Goal: Task Accomplishment & Management: Complete application form

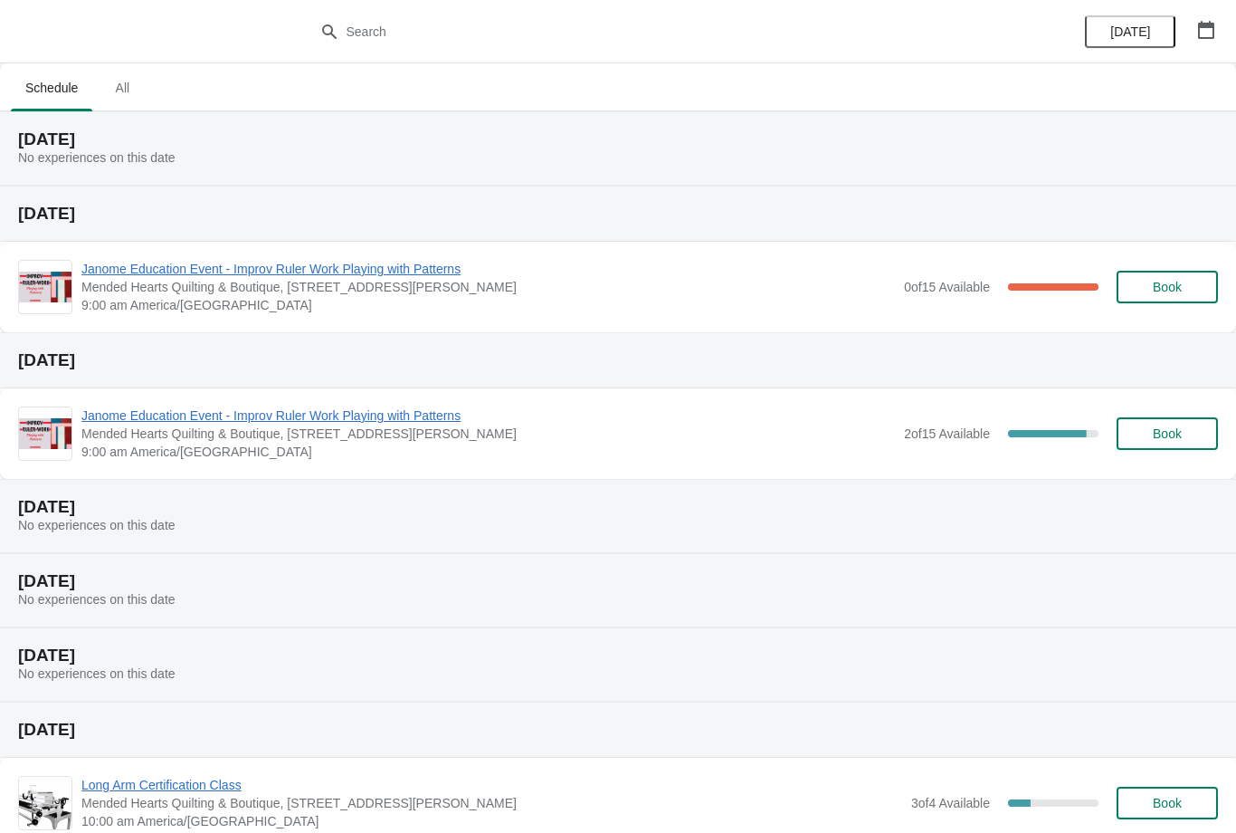
click at [1157, 284] on span "Book" at bounding box center [1167, 287] width 29 height 14
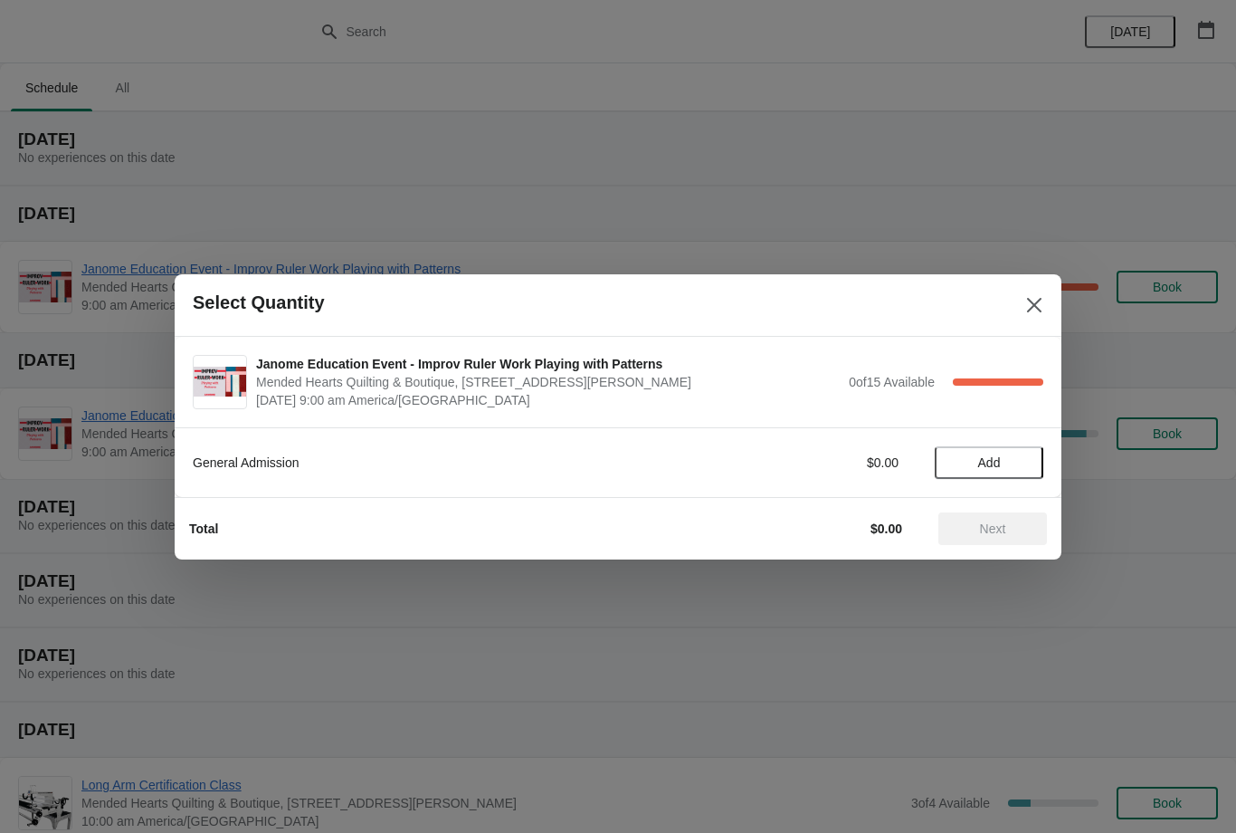
click at [1001, 460] on span "Add" at bounding box center [989, 462] width 23 height 14
click at [994, 523] on span "Next" at bounding box center [993, 528] width 26 height 14
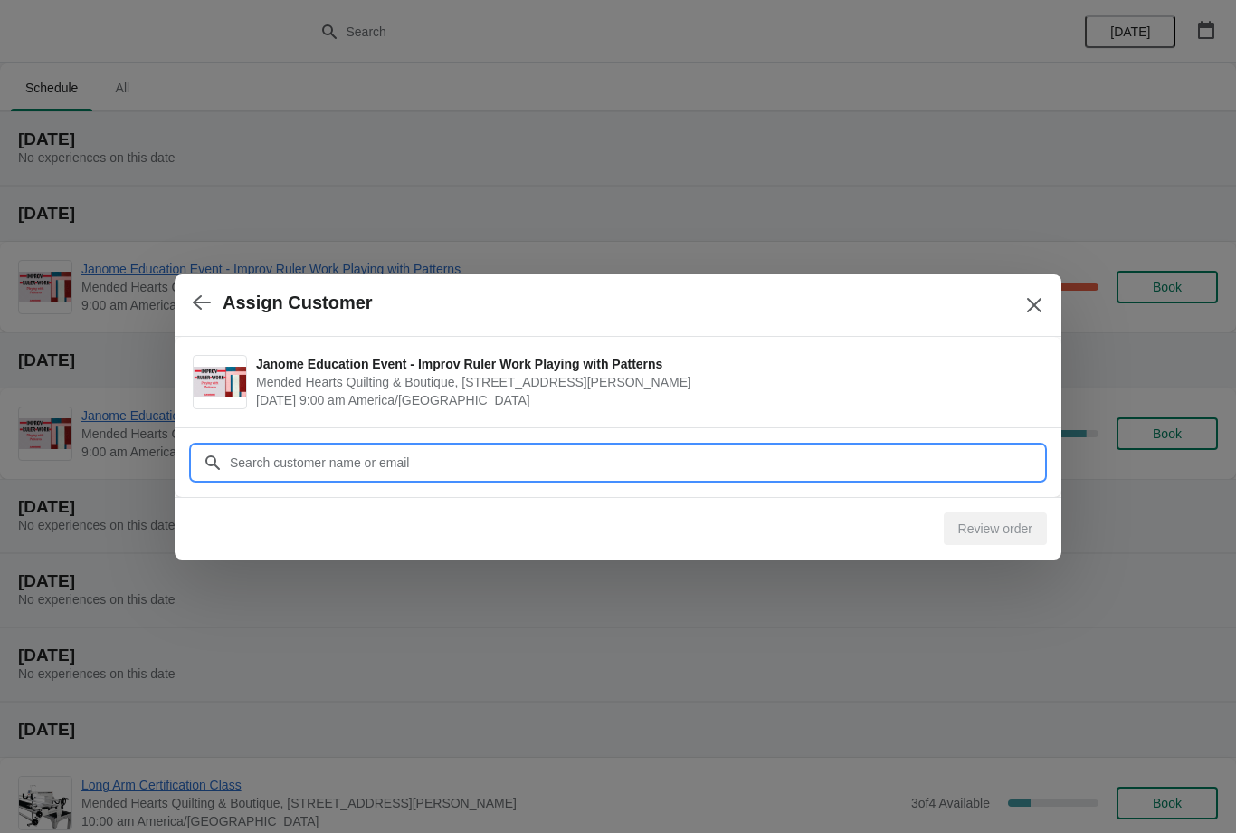
click at [917, 471] on input "Customer" at bounding box center [636, 462] width 814 height 33
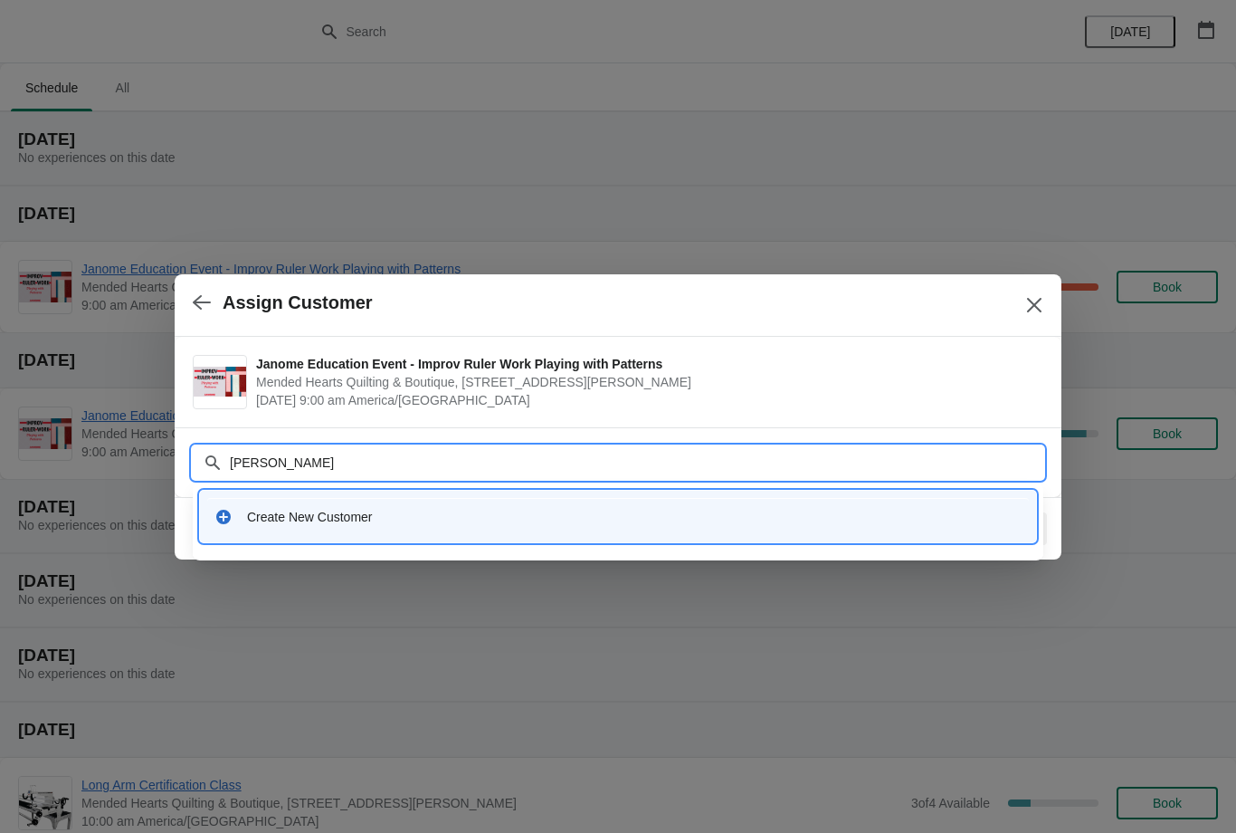
type input "[PERSON_NAME]"
click at [563, 508] on div "Create New Customer" at bounding box center [634, 517] width 775 height 18
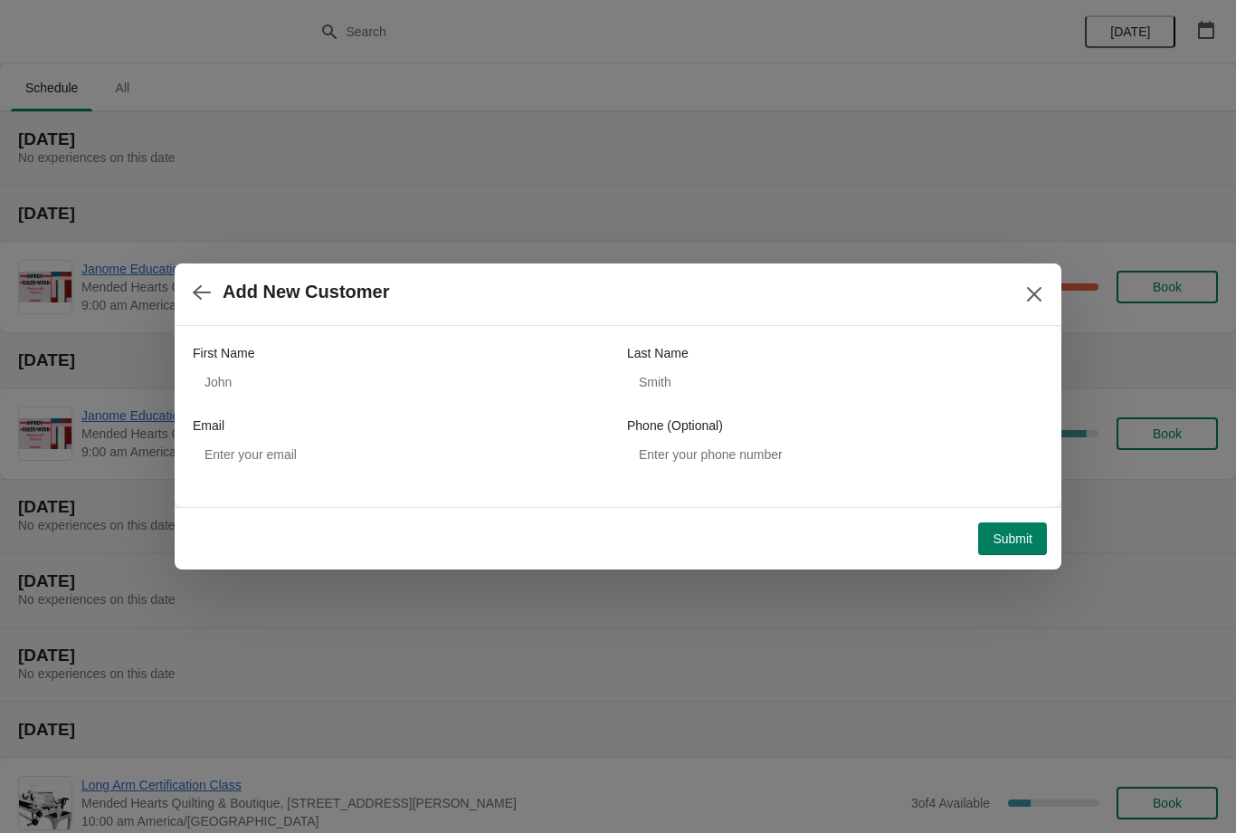
click at [1023, 532] on span "Submit" at bounding box center [1013, 538] width 40 height 14
click at [1040, 295] on icon "Close" at bounding box center [1034, 294] width 18 height 18
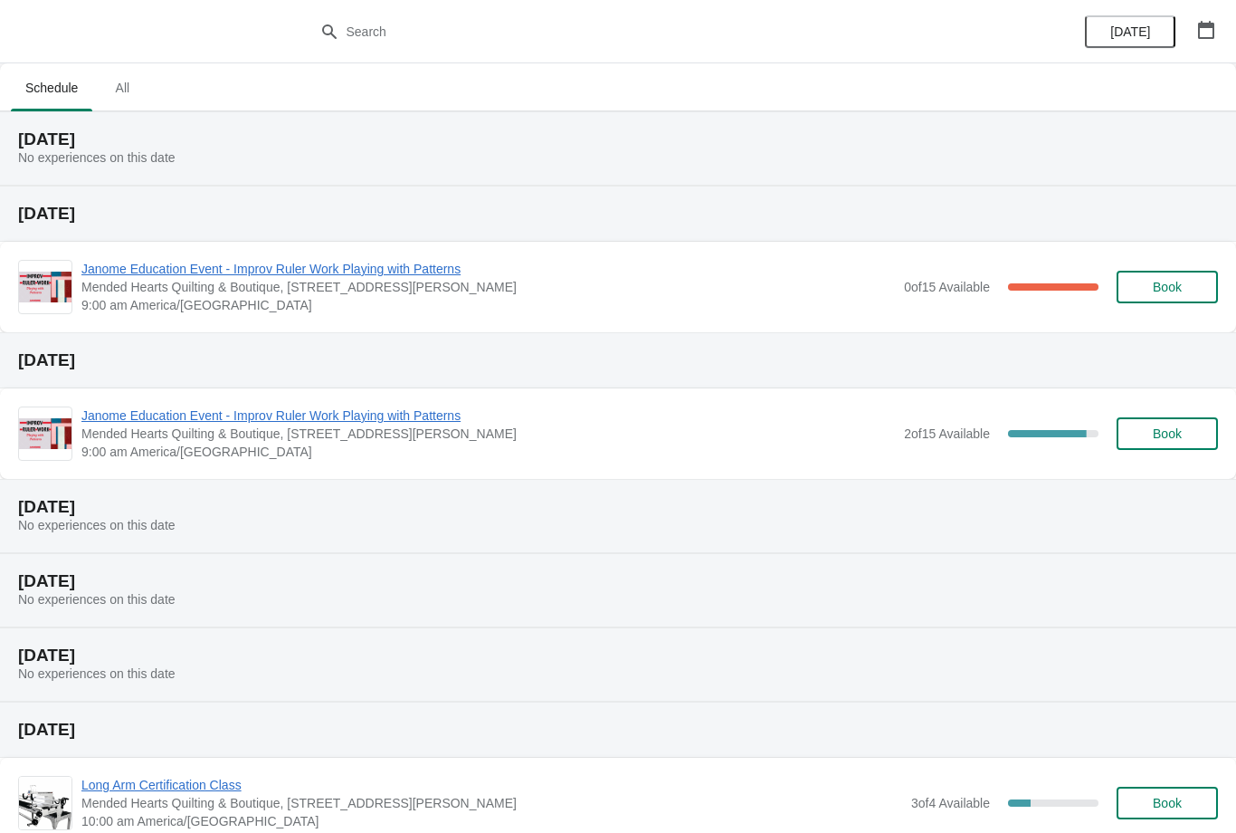
click at [1176, 284] on span "Book" at bounding box center [1167, 287] width 29 height 14
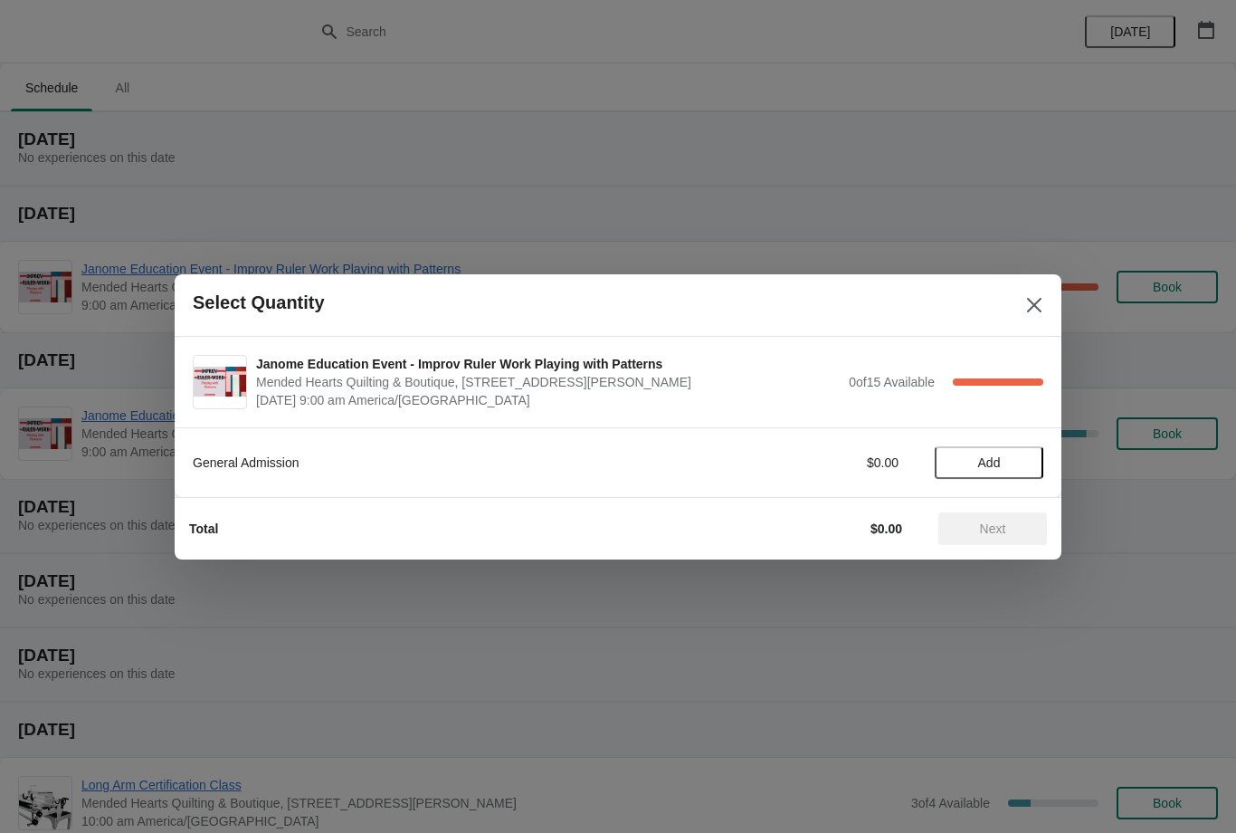
click at [986, 460] on span "Add" at bounding box center [989, 462] width 23 height 14
click at [986, 527] on span "Next" at bounding box center [993, 528] width 26 height 14
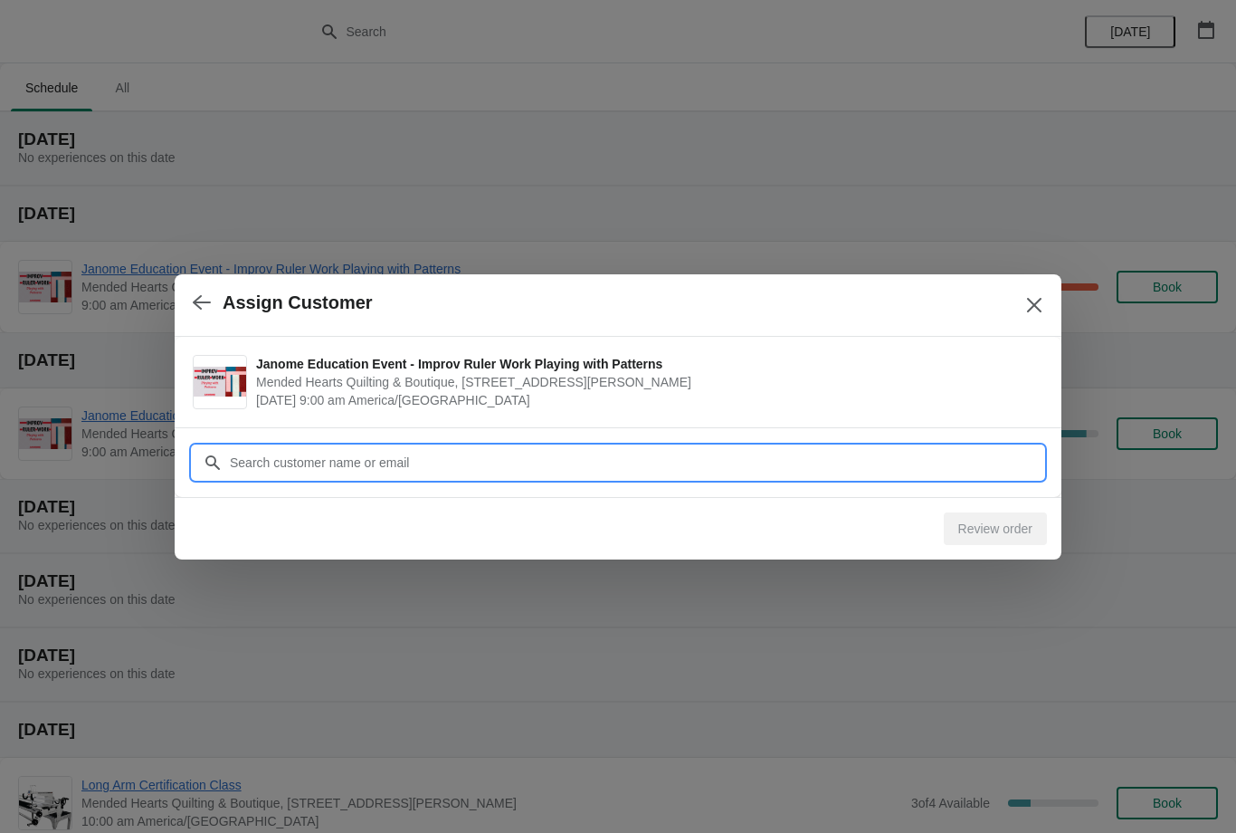
click at [641, 449] on input "Customer" at bounding box center [636, 462] width 814 height 33
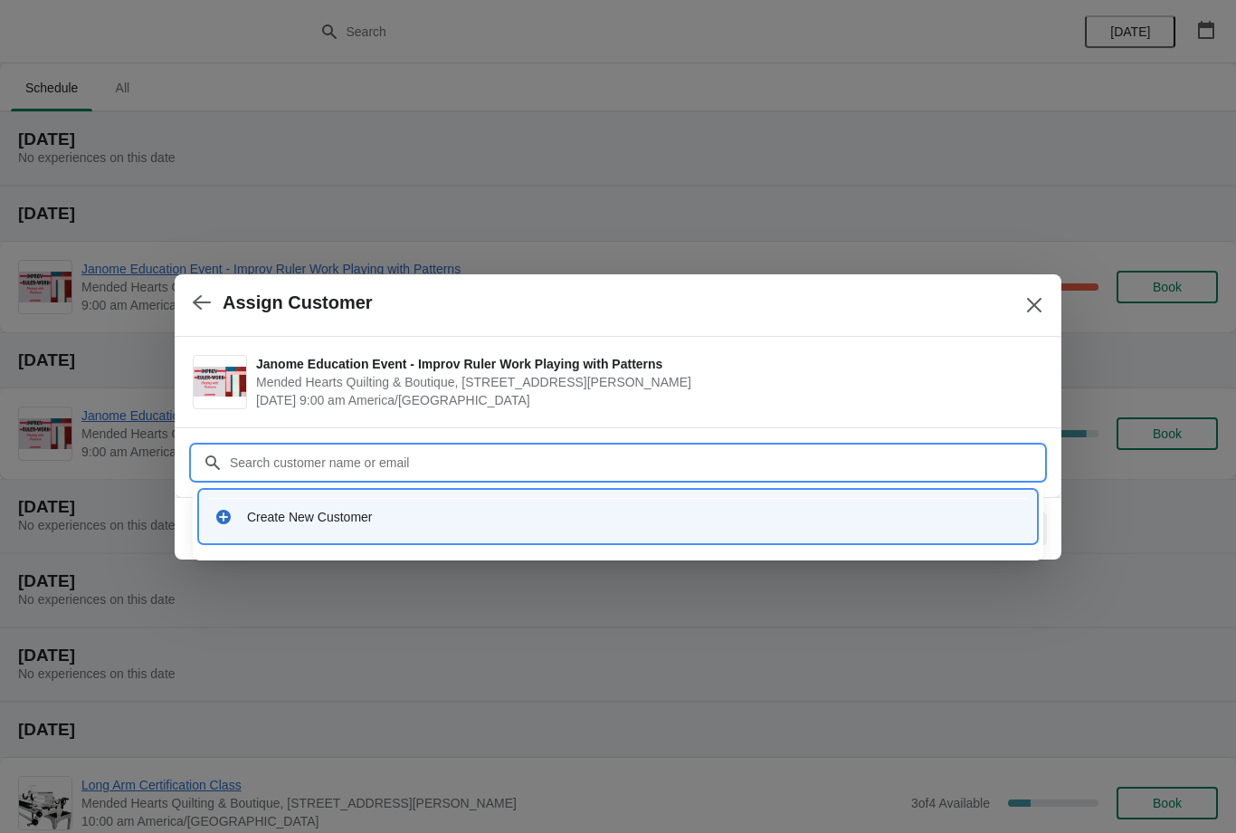
click at [249, 511] on div "Create New Customer" at bounding box center [634, 517] width 775 height 18
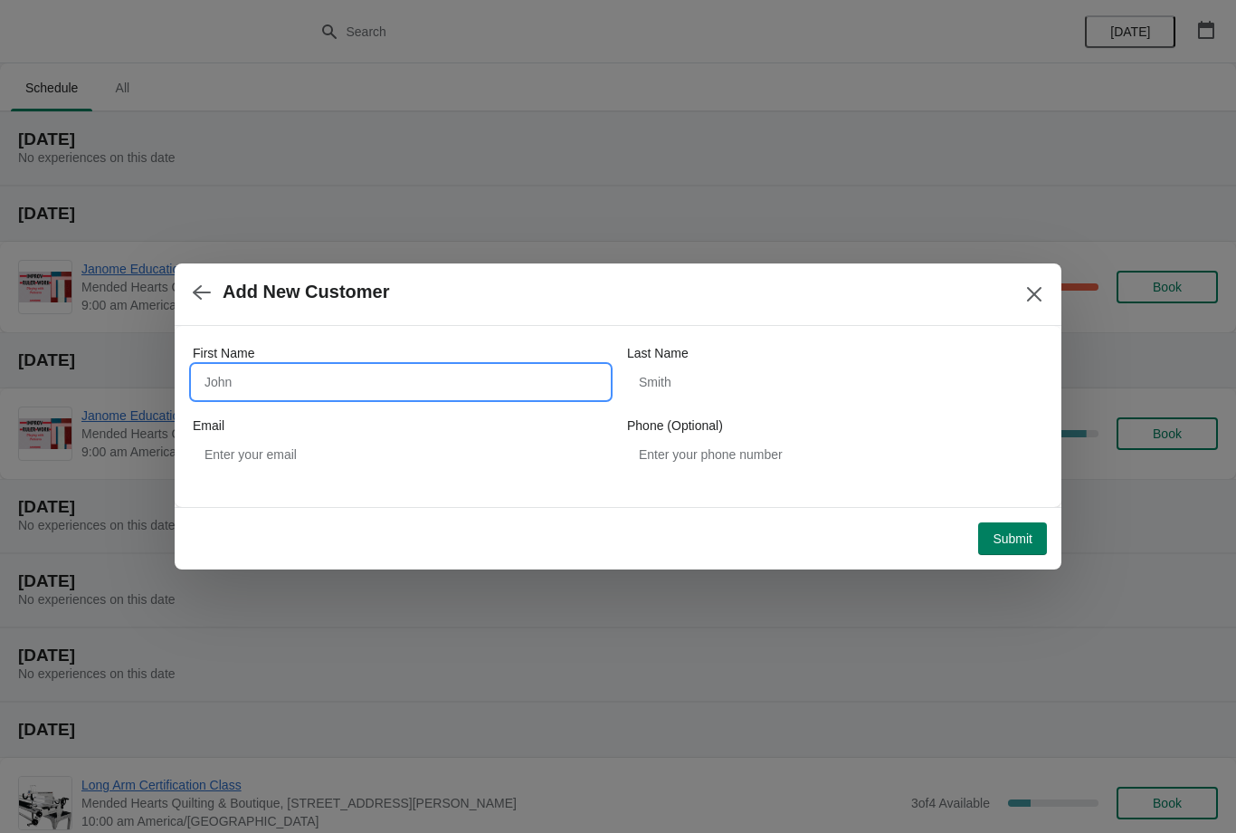
click at [444, 376] on input "First Name" at bounding box center [401, 382] width 416 height 33
type input "[PERSON_NAME]"
click at [762, 378] on input "Last Name" at bounding box center [835, 382] width 416 height 33
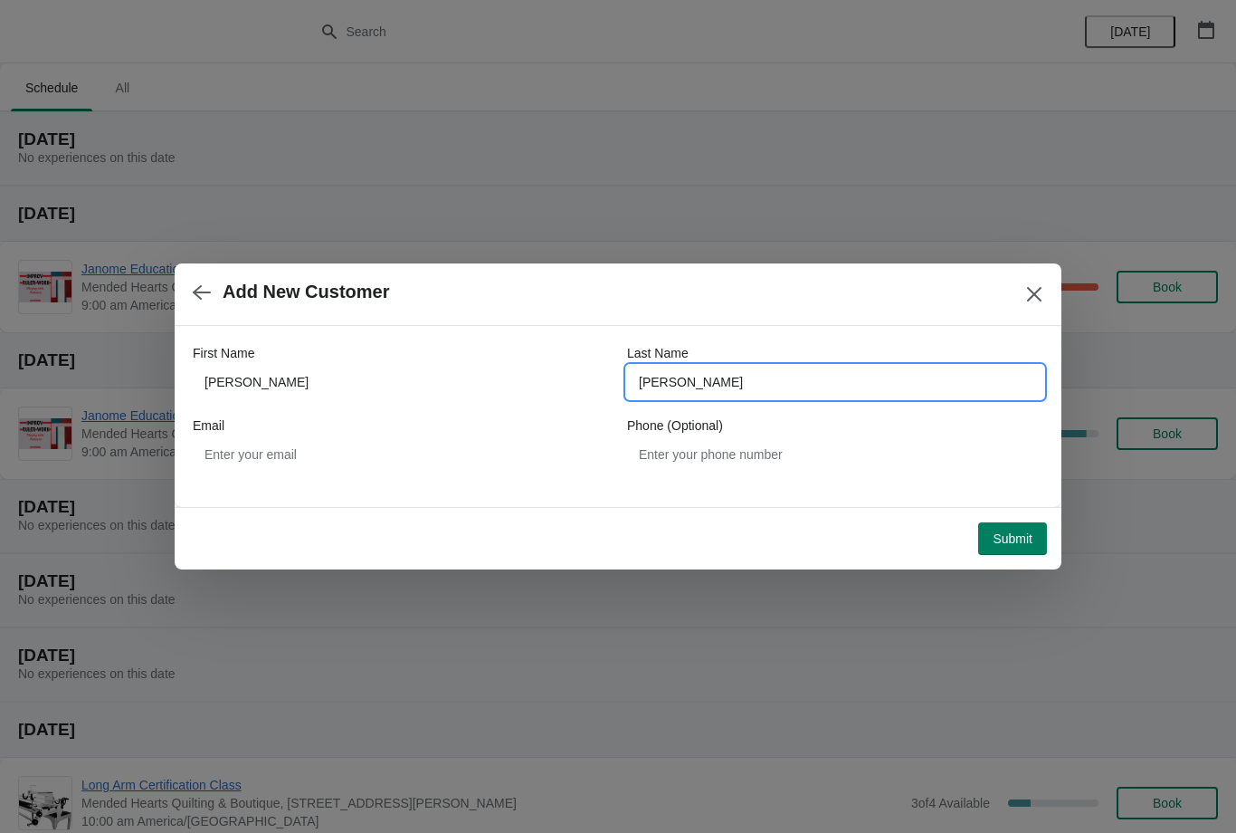
type input "[PERSON_NAME]"
click at [1017, 527] on button "Submit" at bounding box center [1012, 538] width 69 height 33
